Goal: Obtain resource: Download file/media

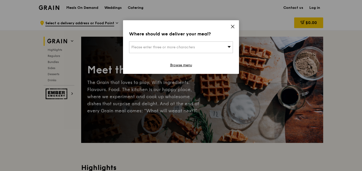
click at [231, 47] on icon at bounding box center [230, 47] width 4 height 4
click at [201, 47] on input "search" at bounding box center [180, 47] width 103 height 11
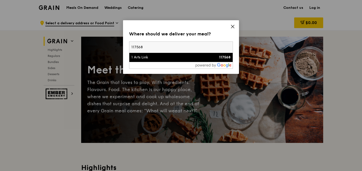
type input "117568"
click at [172, 60] on li "1 Arts Link 117568" at bounding box center [180, 57] width 103 height 9
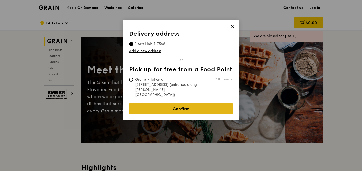
click at [196, 103] on link "Confirm" at bounding box center [181, 108] width 104 height 11
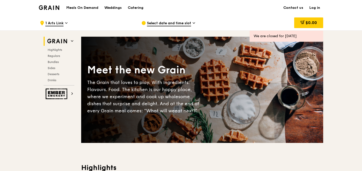
click at [135, 9] on div "Catering" at bounding box center [136, 7] width 16 height 15
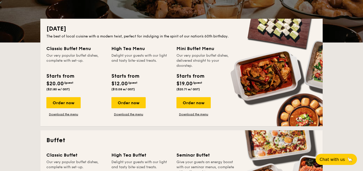
scroll to position [101, 0]
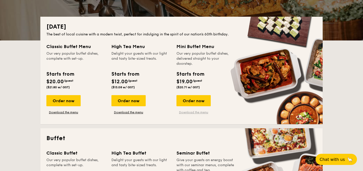
click at [191, 112] on link "Download the menu" at bounding box center [194, 112] width 34 height 4
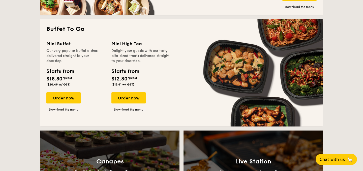
scroll to position [436, 0]
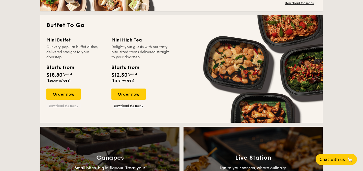
click at [62, 104] on link "Download the menu" at bounding box center [63, 105] width 34 height 4
